Goal: Task Accomplishment & Management: Use online tool/utility

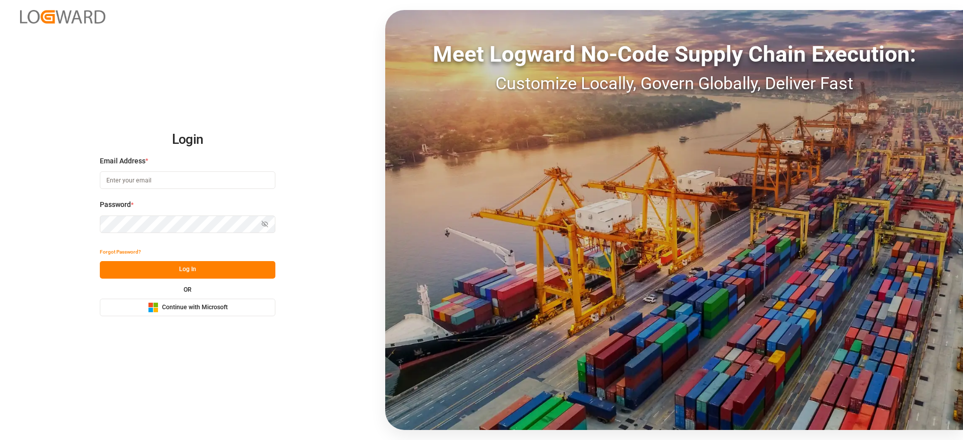
click at [249, 310] on button "Microsoft Logo Continue with Microsoft" at bounding box center [188, 308] width 176 height 18
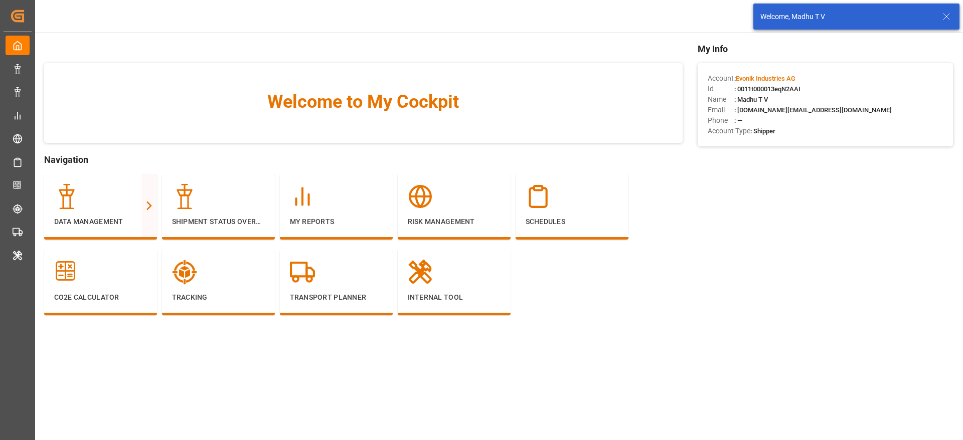
click at [947, 14] on icon at bounding box center [946, 17] width 12 height 12
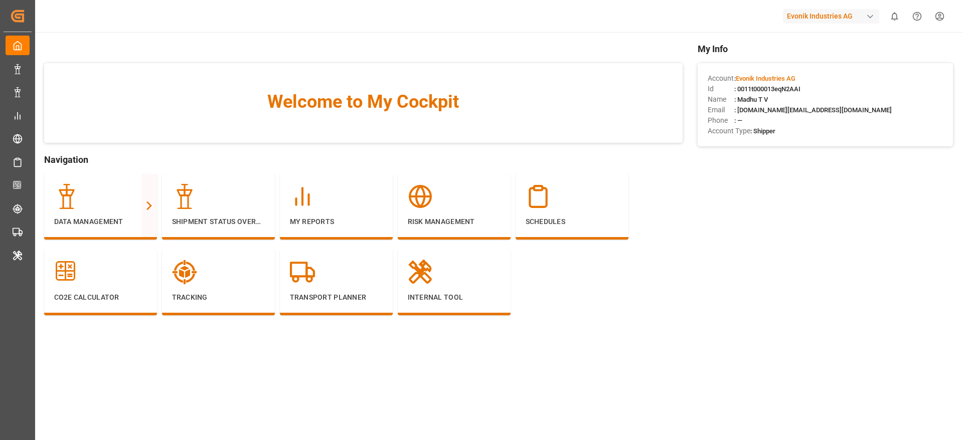
click at [799, 6] on body "Created by potrace 1.15, written by [PERSON_NAME] [DATE]-[DATE] Created by potr…" at bounding box center [481, 220] width 963 height 440
click at [800, 11] on div "Evonik Industries AG" at bounding box center [831, 16] width 96 height 15
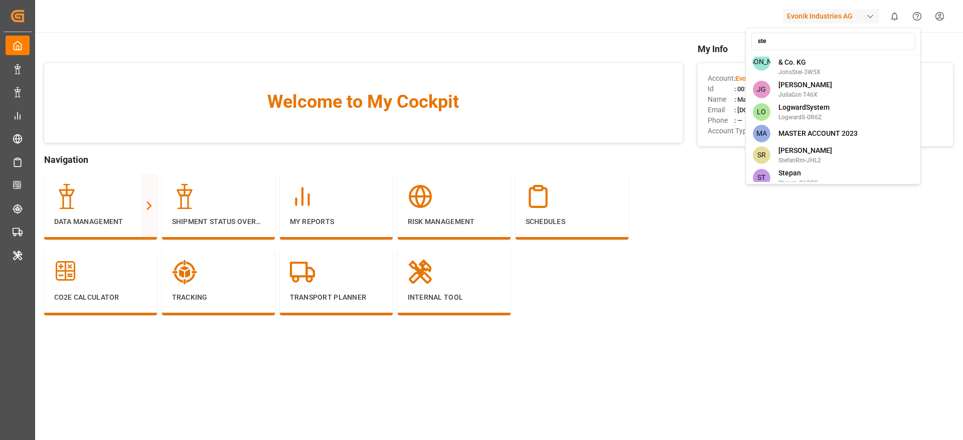
scroll to position [74, 0]
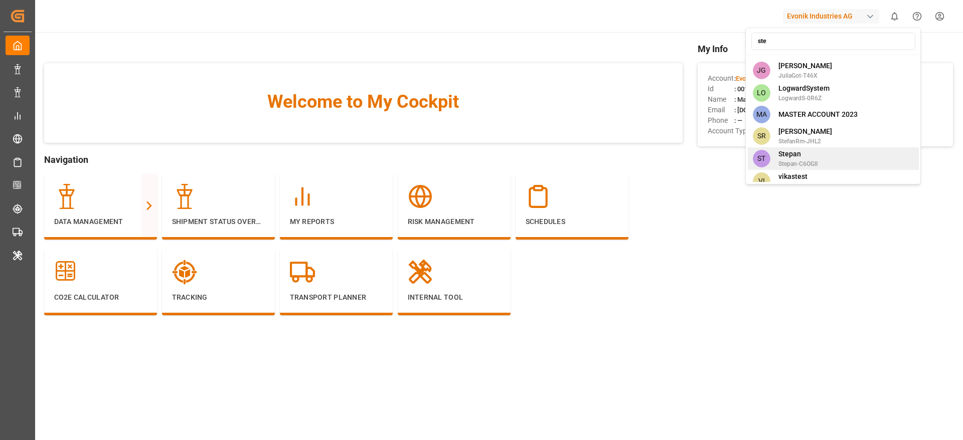
type input "ste"
click at [818, 150] on div "ST [PERSON_NAME]-C6OGII" at bounding box center [833, 158] width 171 height 23
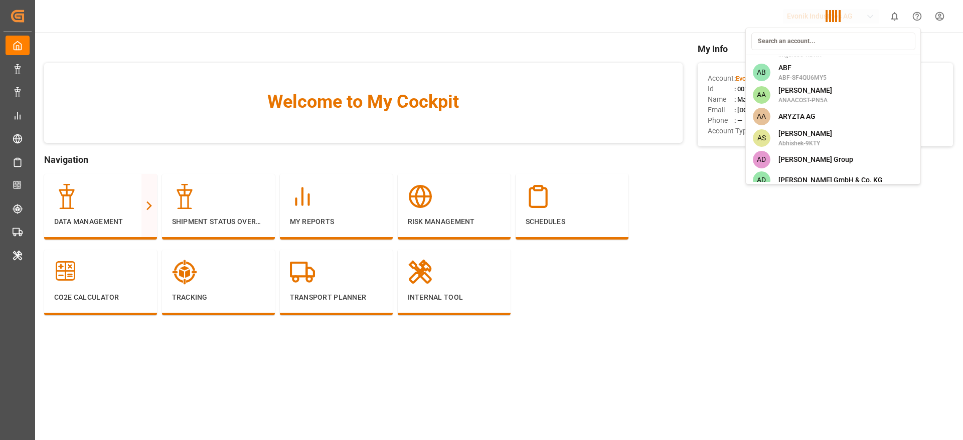
scroll to position [3977, 0]
